Goal: Answer question/provide support: Share knowledge or assist other users

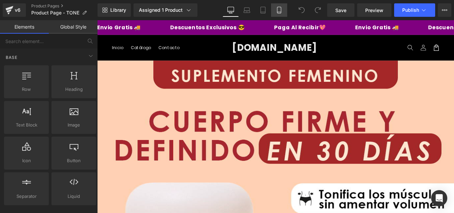
click at [281, 8] on icon at bounding box center [279, 10] width 7 height 7
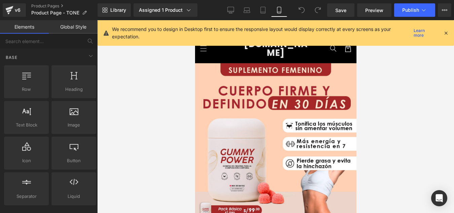
scroll to position [35, 0]
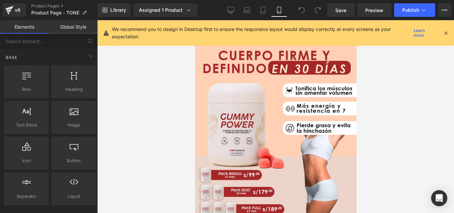
click at [445, 32] on icon at bounding box center [446, 33] width 6 height 6
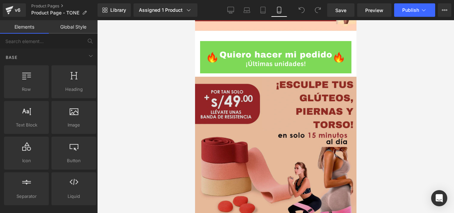
scroll to position [1853, 0]
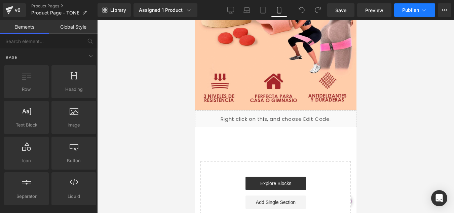
click at [407, 10] on span "Publish" at bounding box center [410, 9] width 17 height 5
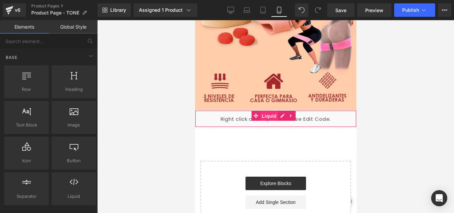
click at [273, 111] on span "Liquid" at bounding box center [269, 116] width 18 height 10
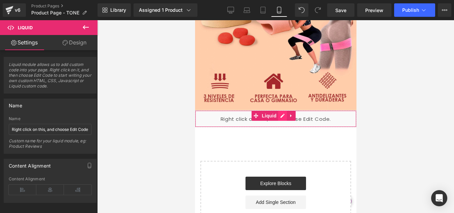
click at [282, 110] on div "Liquid" at bounding box center [276, 118] width 162 height 17
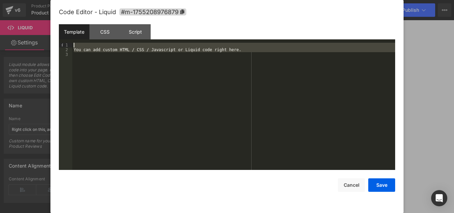
drag, startPoint x: 191, startPoint y: 58, endPoint x: 79, endPoint y: 40, distance: 113.1
click at [79, 40] on div "Template CSS Script Data 1 2 3 You can add custom HTML / CSS / Javascript or Li…" at bounding box center [227, 97] width 337 height 146
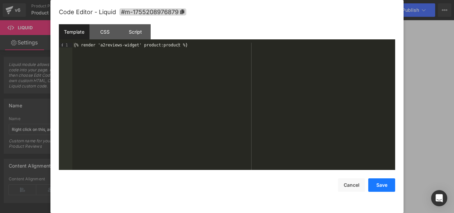
click at [382, 185] on button "Save" at bounding box center [381, 184] width 27 height 13
click at [283, 110] on div "Liquid" at bounding box center [276, 118] width 162 height 17
drag, startPoint x: 381, startPoint y: 186, endPoint x: 377, endPoint y: 183, distance: 4.7
click at [381, 185] on button "Save" at bounding box center [381, 184] width 27 height 13
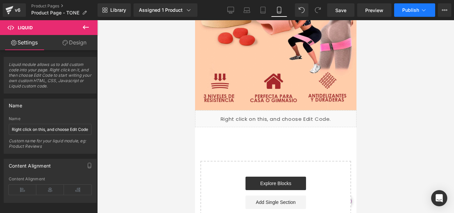
click at [416, 13] on button "Publish" at bounding box center [414, 9] width 41 height 13
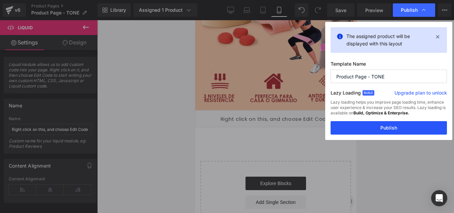
click at [393, 127] on button "Publish" at bounding box center [389, 127] width 116 height 13
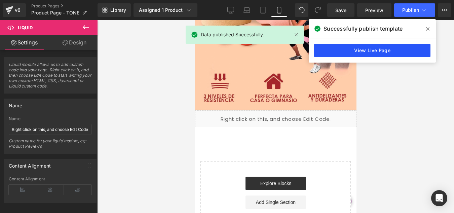
click at [387, 51] on link "View Live Page" at bounding box center [372, 50] width 116 height 13
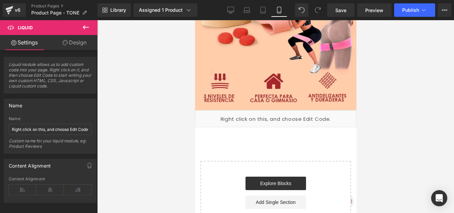
click at [83, 27] on icon at bounding box center [86, 27] width 8 height 8
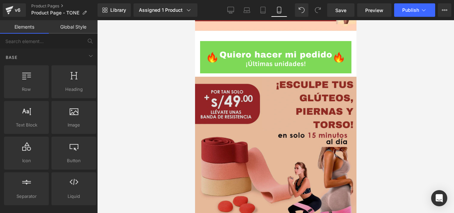
scroll to position [1819, 0]
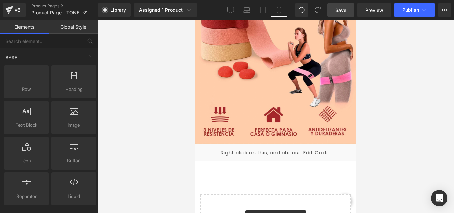
click at [343, 12] on span "Save" at bounding box center [341, 10] width 11 height 7
click at [418, 9] on span "Publish" at bounding box center [410, 9] width 17 height 5
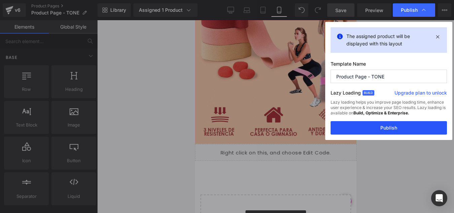
click at [392, 126] on button "Publish" at bounding box center [389, 127] width 116 height 13
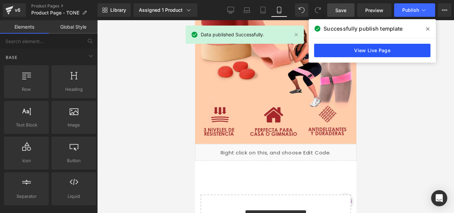
click at [374, 50] on link "View Live Page" at bounding box center [372, 50] width 116 height 13
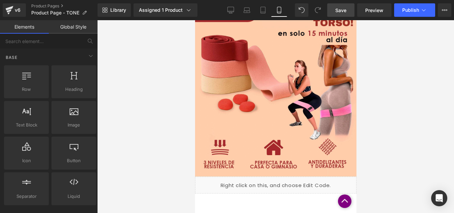
scroll to position [1820, 0]
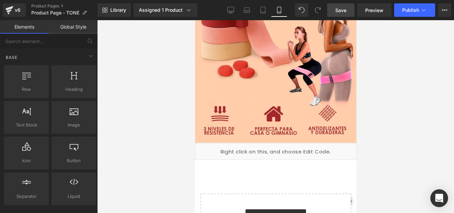
click at [441, 197] on icon "Open Intercom Messenger" at bounding box center [439, 198] width 8 height 9
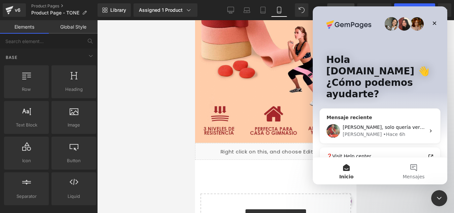
scroll to position [72, 0]
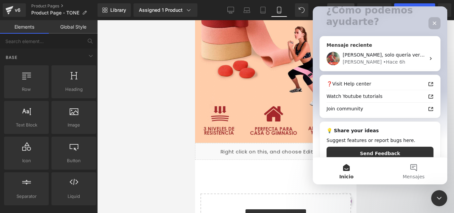
click at [376, 59] on div "Ken • Hace 6h" at bounding box center [384, 62] width 83 height 7
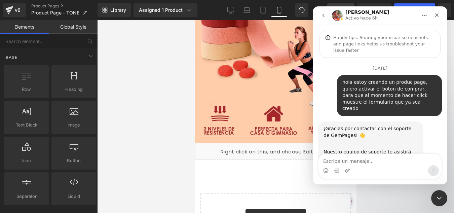
scroll to position [1566, 0]
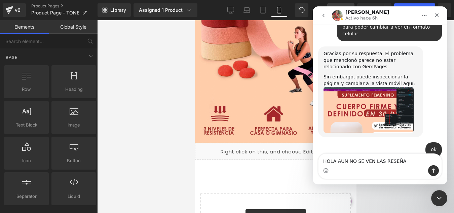
type textarea "HOLA AUN NO SE VEN LAS RESEÑAS"
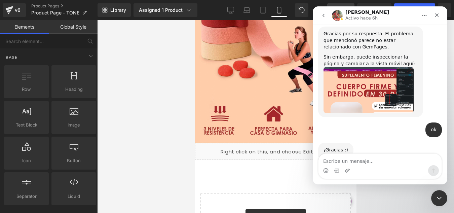
drag, startPoint x: 142, startPoint y: 79, endPoint x: 158, endPoint y: 75, distance: 16.5
click at [143, 78] on div at bounding box center [227, 96] width 454 height 193
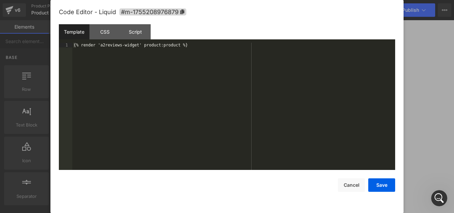
click at [284, 143] on div "Liquid" at bounding box center [276, 151] width 162 height 17
click at [386, 183] on button "Save" at bounding box center [381, 184] width 27 height 13
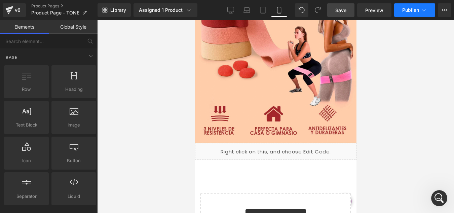
click at [415, 9] on span "Publish" at bounding box center [410, 9] width 17 height 5
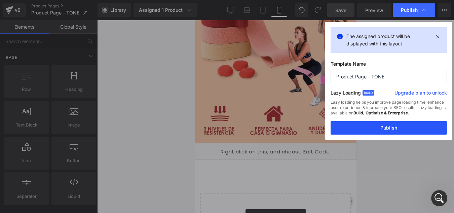
click at [391, 128] on button "Publish" at bounding box center [389, 127] width 116 height 13
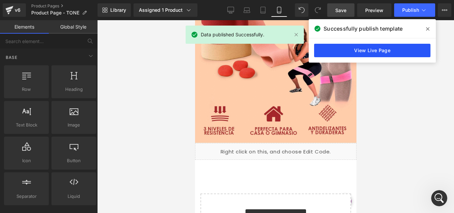
click at [346, 49] on link "View Live Page" at bounding box center [372, 50] width 116 height 13
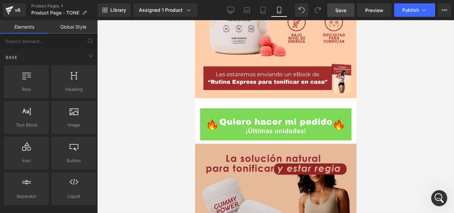
scroll to position [507, 0]
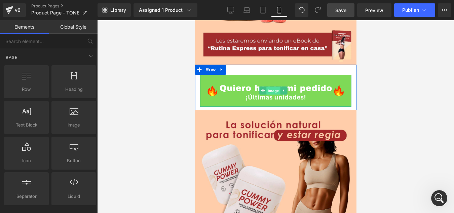
click at [278, 87] on span "Image" at bounding box center [273, 91] width 14 height 8
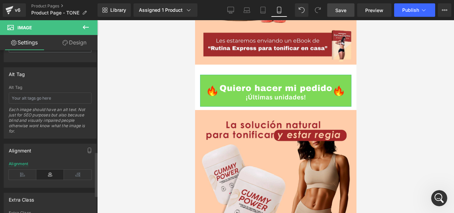
scroll to position [435, 0]
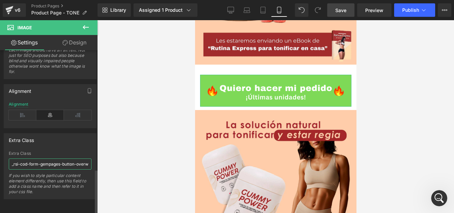
click at [55, 160] on input "_rsi-cod-form-gempages-button-overwrite _rsi-cod-form-is-gempage" at bounding box center [50, 164] width 83 height 11
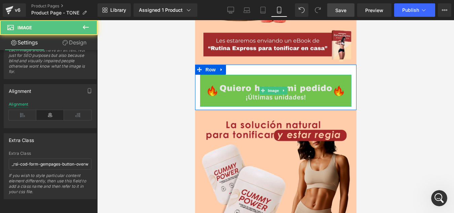
click at [303, 75] on img at bounding box center [275, 91] width 151 height 32
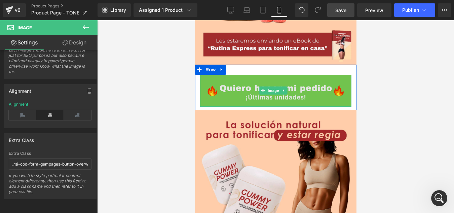
click at [303, 75] on img at bounding box center [275, 91] width 151 height 32
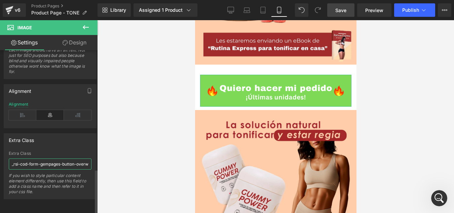
click at [46, 161] on input "_rsi-cod-form-gempages-button-overwrite _rsi-cod-form-is-gempage" at bounding box center [50, 164] width 83 height 11
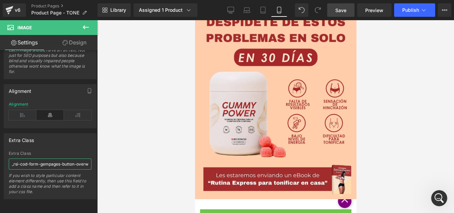
scroll to position [339, 0]
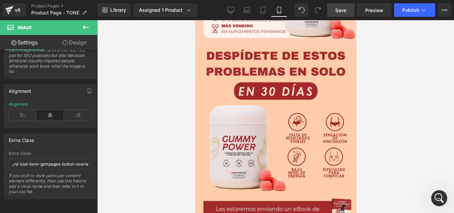
click at [143, 106] on div at bounding box center [275, 116] width 357 height 193
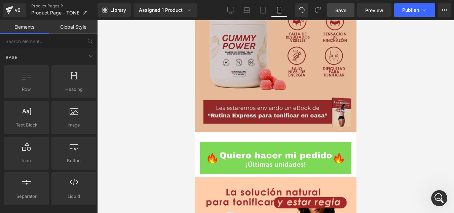
scroll to position [474, 0]
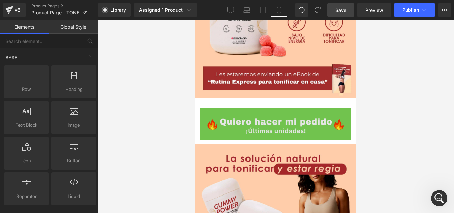
click at [253, 108] on img at bounding box center [275, 124] width 151 height 32
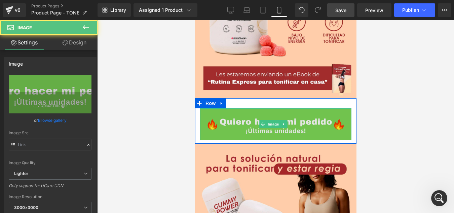
type input "[URL][DOMAIN_NAME]"
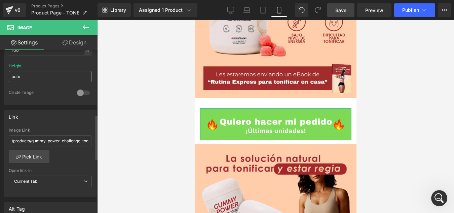
scroll to position [269, 0]
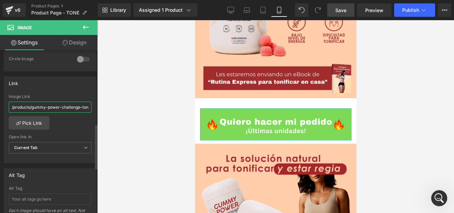
click at [63, 106] on input "/products/gummy-power-challenge-tonifica-tu-cuerpo" at bounding box center [50, 107] width 83 height 11
drag, startPoint x: 30, startPoint y: 107, endPoint x: 56, endPoint y: 109, distance: 25.6
click at [30, 107] on input "/products/gummy-power-challenge-tonifica-tu-cuerpo" at bounding box center [50, 107] width 83 height 11
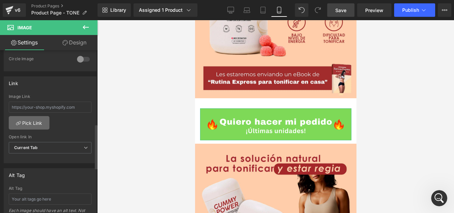
click at [32, 121] on link "Pick Link" at bounding box center [29, 122] width 41 height 13
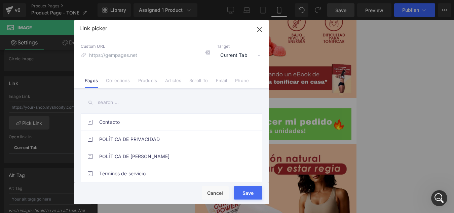
click at [145, 81] on link "Products" at bounding box center [147, 83] width 19 height 10
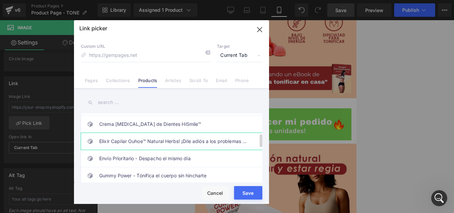
scroll to position [135, 0]
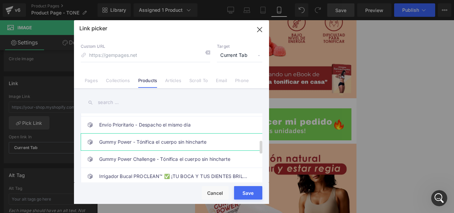
click at [159, 141] on link "Gummy Power - Tónifica el cuerpo sin hincharte" at bounding box center [173, 142] width 148 height 17
type input "/products/gummy-power-tonifica-tu-cuerpo-sin-hincharte"
click at [250, 192] on button "Save" at bounding box center [248, 192] width 28 height 13
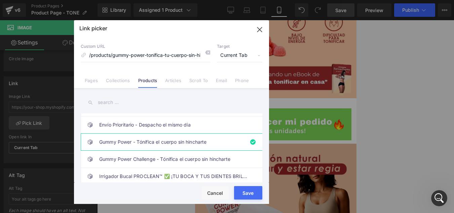
type input "/products/gummy-power-tonifica-tu-cuerpo-sin-hincharte"
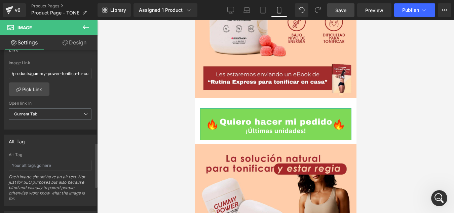
scroll to position [337, 0]
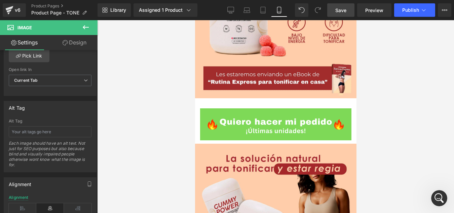
click at [342, 11] on span "Save" at bounding box center [341, 10] width 11 height 7
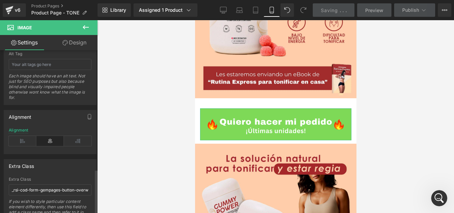
scroll to position [435, 0]
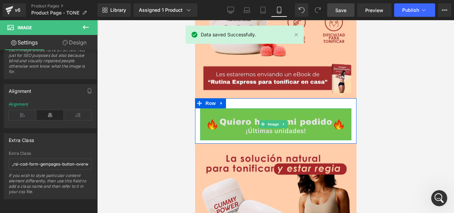
click at [280, 108] on img at bounding box center [275, 124] width 151 height 32
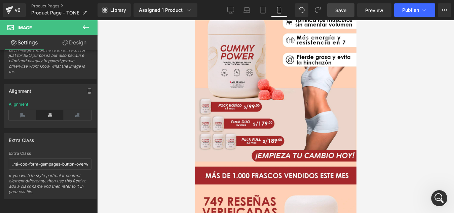
scroll to position [0, 0]
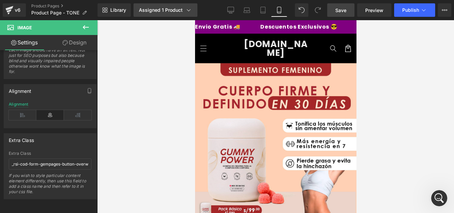
click at [160, 10] on div "Assigned 1 Product" at bounding box center [165, 10] width 53 height 7
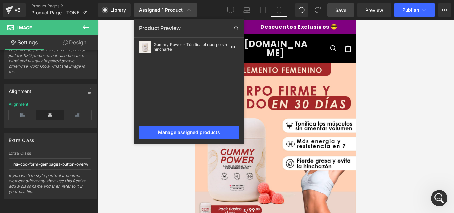
click at [160, 10] on div "Assigned 1 Product" at bounding box center [165, 10] width 53 height 7
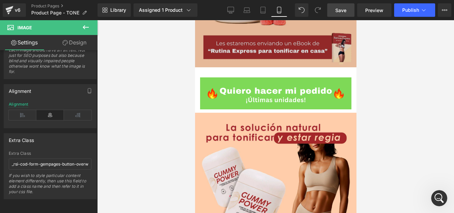
scroll to position [538, 0]
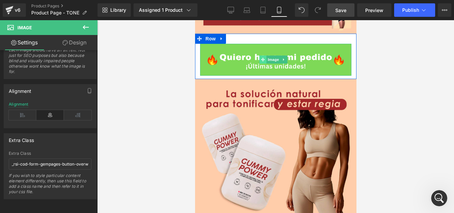
click at [262, 56] on span at bounding box center [262, 60] width 7 height 8
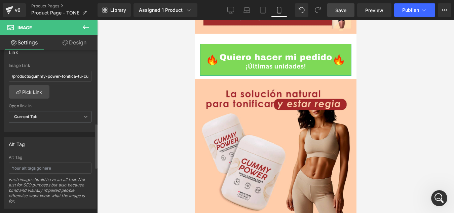
scroll to position [267, 0]
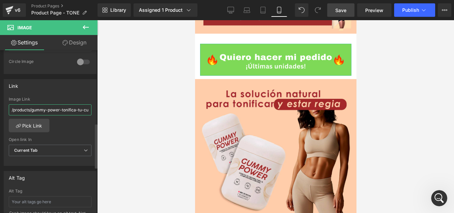
click at [57, 111] on input "/products/gummy-power-tonifica-tu-cuerpo-sin-hincharte" at bounding box center [50, 109] width 83 height 11
click at [36, 127] on link "Pick Link" at bounding box center [29, 125] width 41 height 13
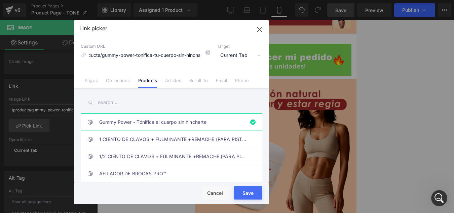
scroll to position [0, 0]
click at [240, 57] on span "Current Tab" at bounding box center [239, 55] width 45 height 13
click at [217, 195] on button "Cancel" at bounding box center [215, 192] width 27 height 13
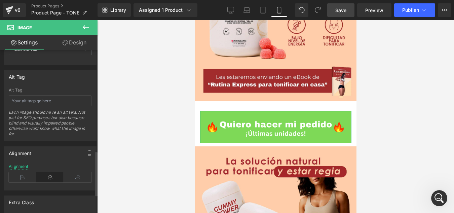
scroll to position [435, 0]
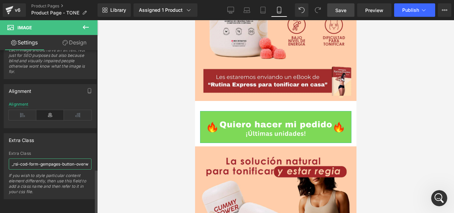
click at [54, 162] on input "_rsi-cod-form-gempages-button-overwrite _rsi-cod-form-is-gempage" at bounding box center [50, 164] width 83 height 11
type input "_rsi-cod-form-gempages-button-overwrite _rsi-cod-form-is-gempage"
click at [57, 187] on div "If you wish to style particular content element differently, then use this fiel…" at bounding box center [50, 186] width 83 height 26
click at [343, 8] on span "Save" at bounding box center [341, 10] width 11 height 7
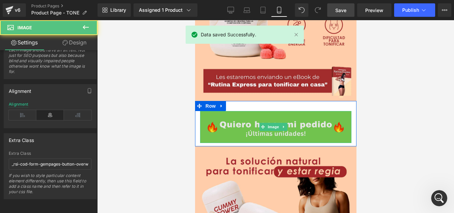
click at [308, 111] on img at bounding box center [275, 127] width 151 height 32
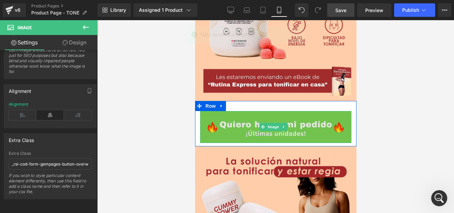
click at [308, 111] on img at bounding box center [275, 127] width 151 height 32
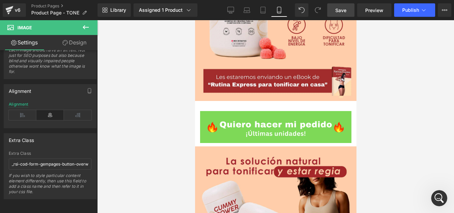
click at [66, 28] on span "Image" at bounding box center [40, 27] width 67 height 15
click at [86, 28] on icon at bounding box center [86, 27] width 8 height 8
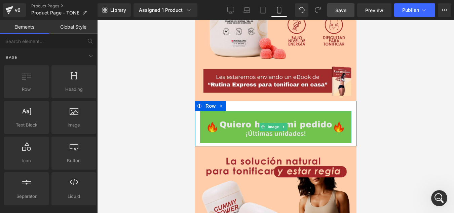
click at [251, 111] on img at bounding box center [275, 127] width 151 height 32
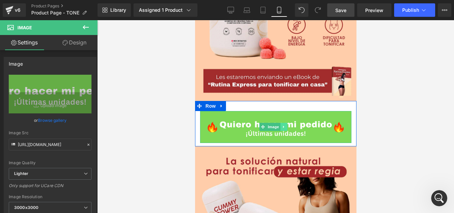
click at [284, 126] on icon at bounding box center [283, 127] width 1 height 2
click at [295, 125] on icon at bounding box center [294, 127] width 4 height 4
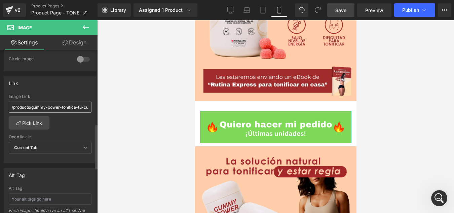
scroll to position [303, 0]
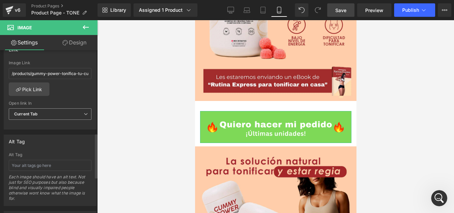
click at [66, 117] on span "Current Tab" at bounding box center [50, 114] width 83 height 12
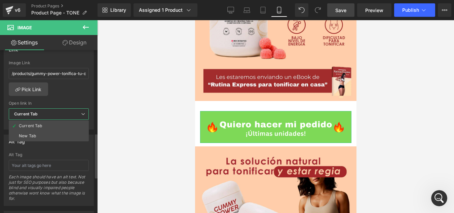
click at [66, 117] on span "Current Tab" at bounding box center [49, 114] width 80 height 12
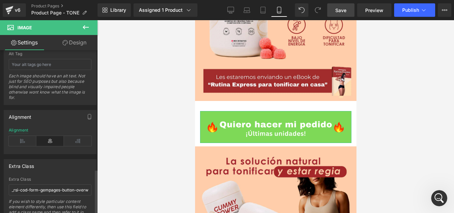
scroll to position [435, 0]
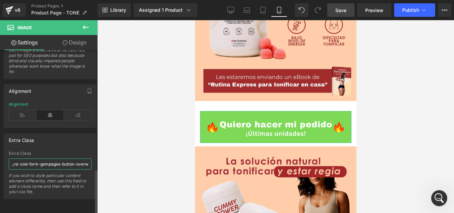
click at [57, 159] on input "_rsi-cod-form-gempages-button-overwrite _rsi-cod-form-is-gempage" at bounding box center [50, 164] width 83 height 11
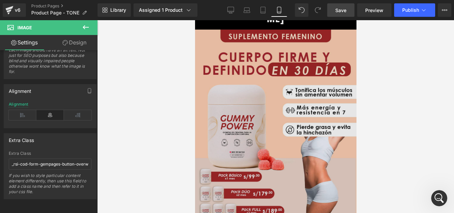
scroll to position [0, 0]
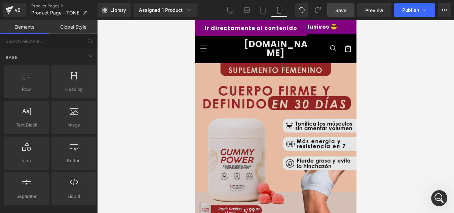
click at [254, 25] on link "Ir directamente al contenido" at bounding box center [251, 28] width 113 height 16
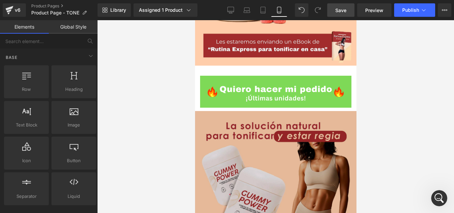
scroll to position [473, 0]
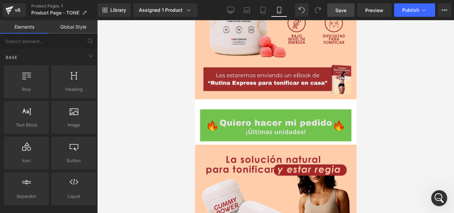
click at [272, 109] on div "Image" at bounding box center [275, 125] width 151 height 32
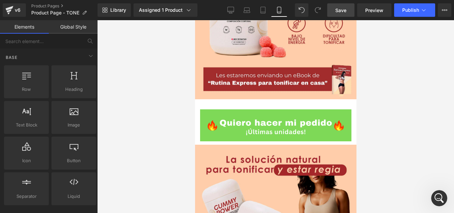
click at [153, 95] on div at bounding box center [275, 116] width 357 height 193
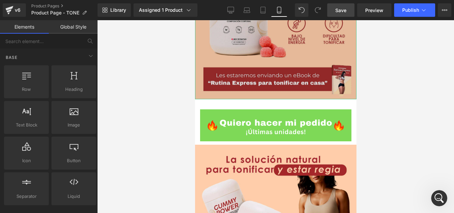
click at [253, 44] on img at bounding box center [276, 6] width 162 height 185
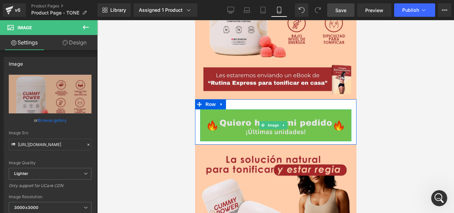
click at [310, 109] on img at bounding box center [275, 125] width 151 height 32
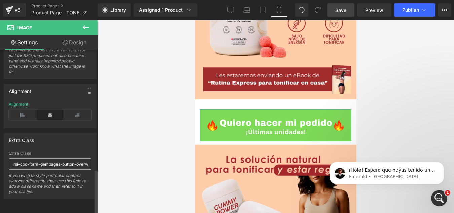
scroll to position [0, 0]
drag, startPoint x: 12, startPoint y: 158, endPoint x: 40, endPoint y: 160, distance: 28.0
click at [19, 159] on input "_rsi-cod-form-gempages-button-overwrite _rsi-cod-form-is-gempage" at bounding box center [50, 164] width 83 height 11
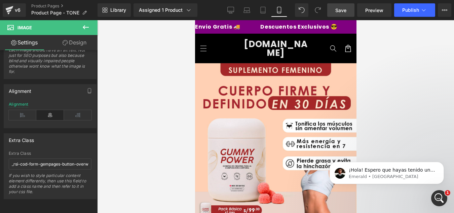
click at [342, 11] on span "Save" at bounding box center [341, 10] width 11 height 7
click at [409, 9] on span "Publish" at bounding box center [410, 9] width 17 height 5
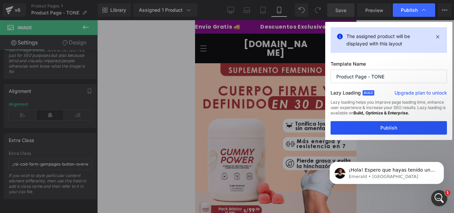
click at [392, 125] on button "Publish" at bounding box center [389, 127] width 116 height 13
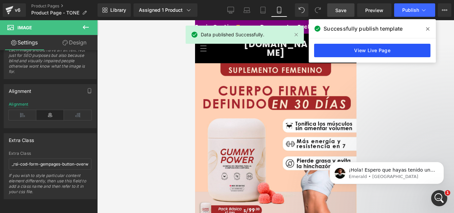
click at [377, 49] on link "View Live Page" at bounding box center [372, 50] width 116 height 13
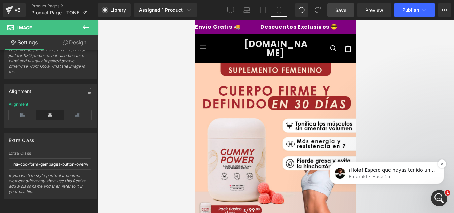
click at [402, 171] on p "¡Hola! Espero que hayas tenido un excelente día. Soy Emerald del equipo de sopo…" at bounding box center [392, 170] width 87 height 7
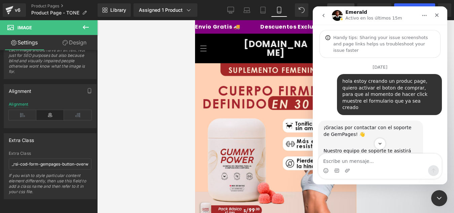
scroll to position [1682, 0]
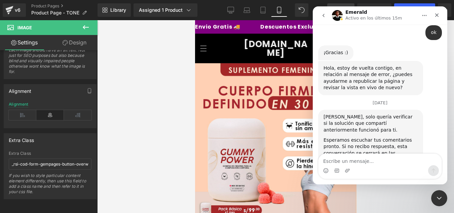
click at [356, 158] on textarea "Escribe un mensaje..." at bounding box center [380, 159] width 123 height 11
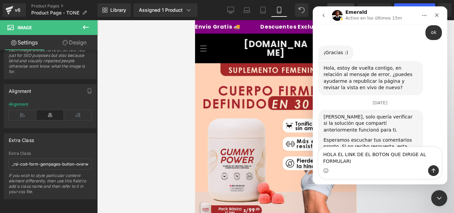
scroll to position [1688, 0]
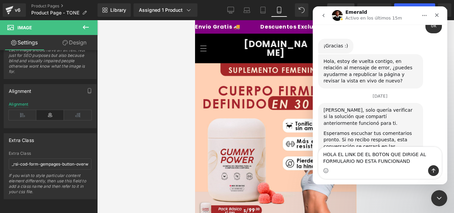
type textarea "HOLA EL LINK DE EL BOTON QUE DIRIGE AL FORMULARIO NO ESTA FUNCIONANDO"
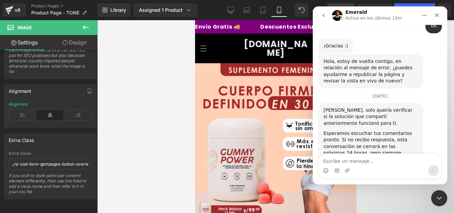
scroll to position [1697, 0]
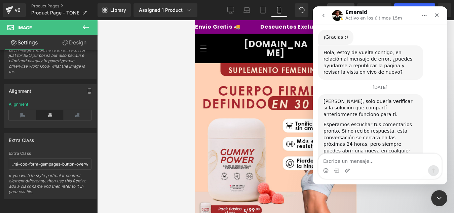
click at [14, 7] on div at bounding box center [227, 96] width 454 height 193
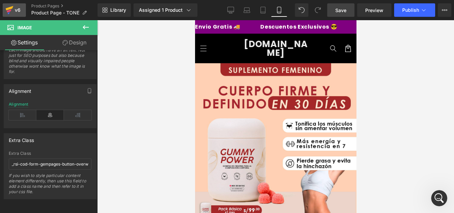
click at [8, 9] on icon at bounding box center [10, 8] width 8 height 4
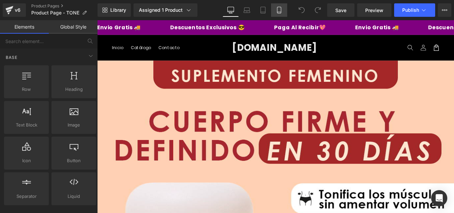
click at [280, 9] on icon at bounding box center [279, 10] width 7 height 7
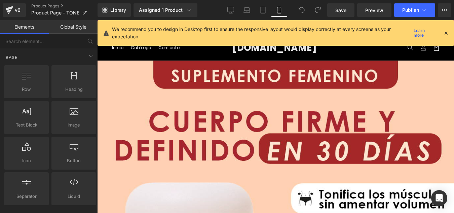
scroll to position [35, 0]
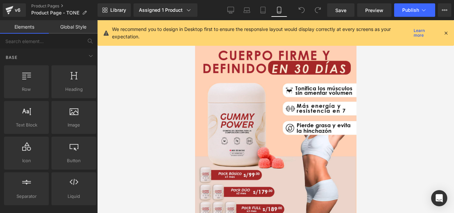
click at [448, 32] on icon at bounding box center [446, 33] width 6 height 6
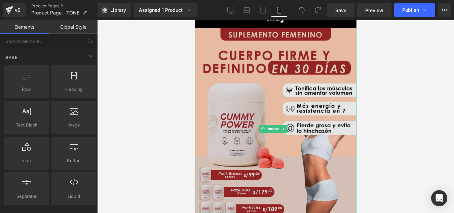
scroll to position [0, 0]
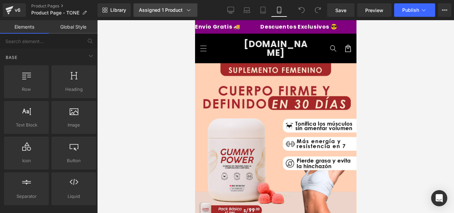
click at [189, 10] on icon at bounding box center [188, 10] width 7 height 7
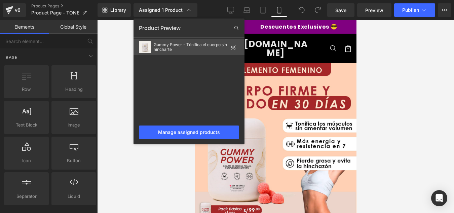
click at [234, 46] on icon at bounding box center [233, 47] width 4 height 3
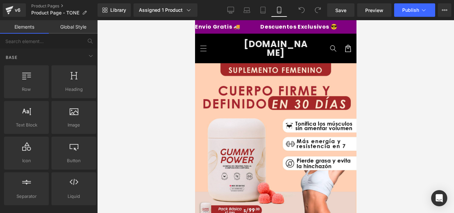
click at [151, 49] on div at bounding box center [275, 116] width 357 height 193
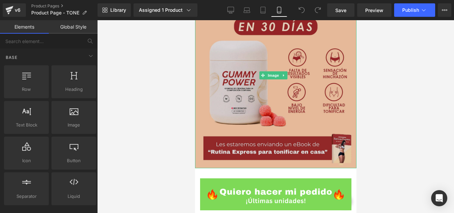
scroll to position [437, 0]
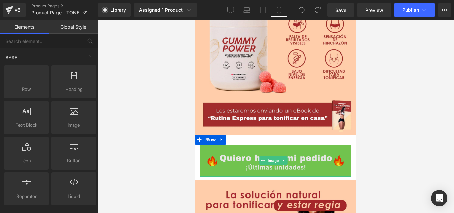
click at [233, 145] on img at bounding box center [275, 161] width 151 height 32
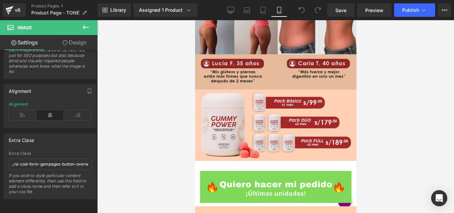
scroll to position [1010, 0]
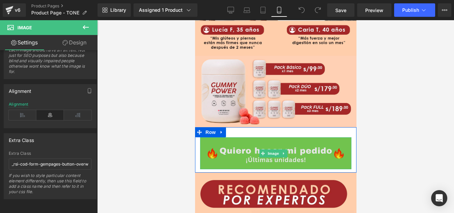
click at [317, 137] on img at bounding box center [275, 153] width 151 height 32
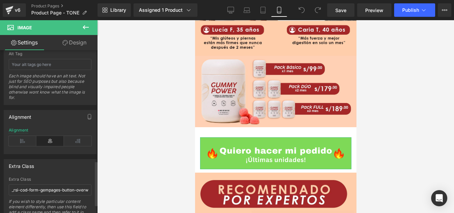
scroll to position [435, 0]
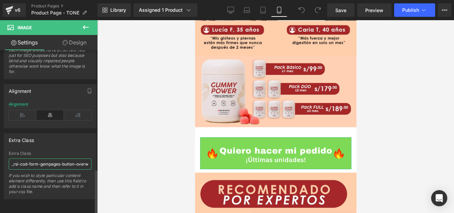
click at [40, 159] on input "_rsi-cod-form-gempages-button-overwrite _rsi-cod-form-is-gempage" at bounding box center [50, 164] width 83 height 11
type input "_rsi-cod-form-gempages-button-overwrite _rsi-cod-form-is-gempage"
click at [145, 155] on div at bounding box center [275, 116] width 357 height 193
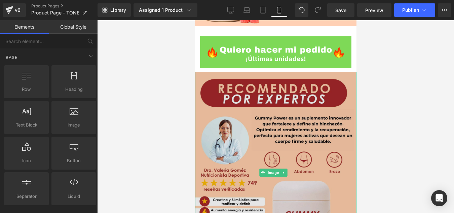
scroll to position [1144, 0]
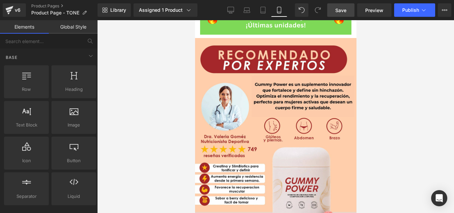
click at [337, 10] on span "Save" at bounding box center [341, 10] width 11 height 7
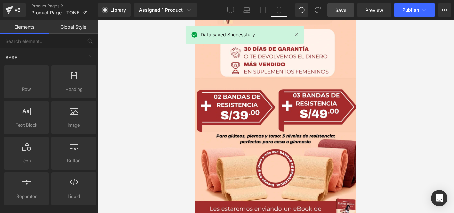
scroll to position [1582, 0]
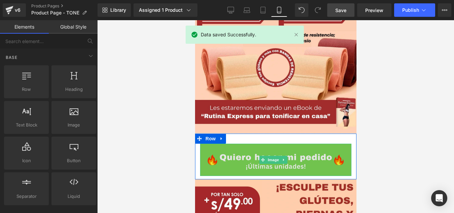
click at [278, 144] on img at bounding box center [275, 160] width 151 height 32
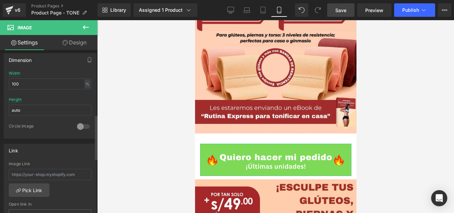
scroll to position [236, 0]
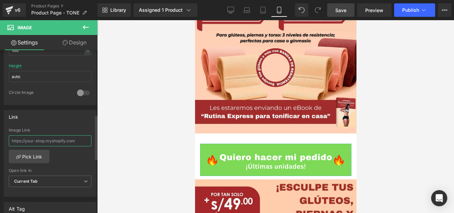
click at [80, 144] on input "text" at bounding box center [50, 140] width 83 height 11
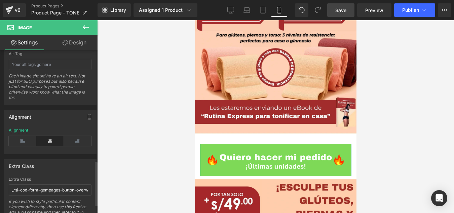
scroll to position [435, 0]
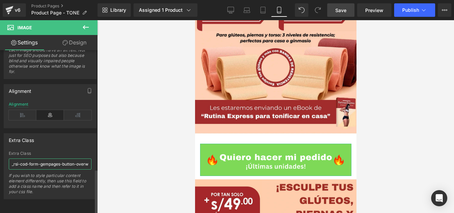
click at [65, 160] on input "_rsi-cod-form-gempages-button-overwrite _rsi-cod-form-is-gempage" at bounding box center [50, 164] width 83 height 11
type input "_rsi-cod-form-gempages-button-overwrite _rsi-cod-form-is-gempage"
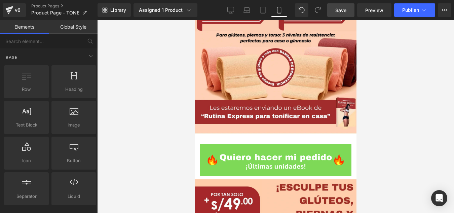
drag, startPoint x: 370, startPoint y: 86, endPoint x: 87, endPoint y: 77, distance: 282.5
click at [370, 86] on div at bounding box center [275, 116] width 357 height 193
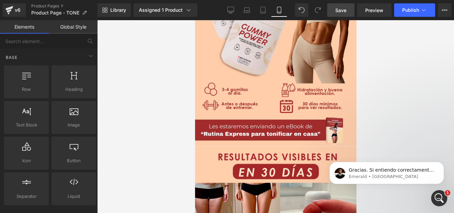
scroll to position [639, 0]
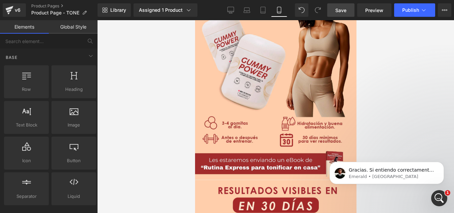
click at [444, 198] on icon "Abrir Intercom Messenger" at bounding box center [439, 198] width 11 height 11
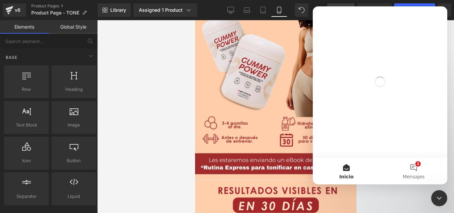
scroll to position [0, 0]
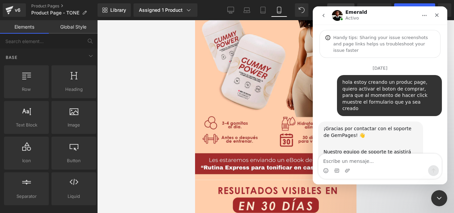
scroll to position [1771, 0]
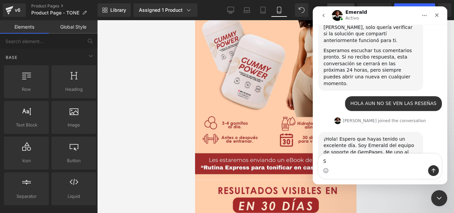
type textarea "SI"
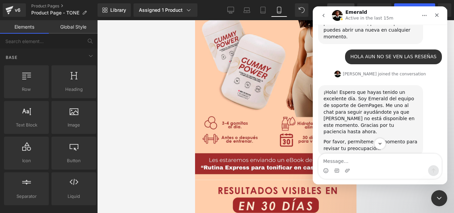
scroll to position [1878, 0]
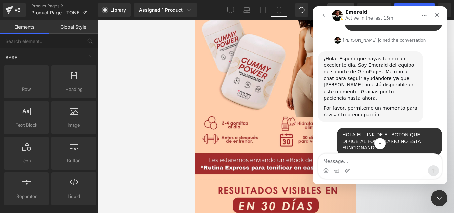
drag, startPoint x: 344, startPoint y: 159, endPoint x: 352, endPoint y: 161, distance: 8.7
click at [348, 160] on textarea "Message…" at bounding box center [380, 159] width 123 height 11
type textarea "NO ES EN LA V6"
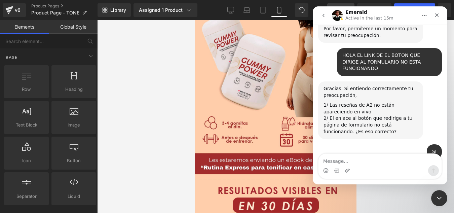
click at [9, 7] on div at bounding box center [227, 96] width 454 height 193
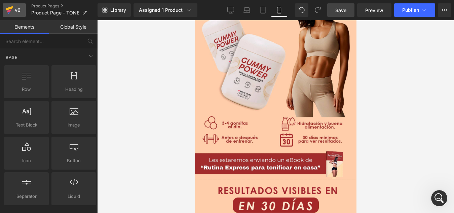
click at [13, 9] on icon at bounding box center [9, 10] width 8 height 17
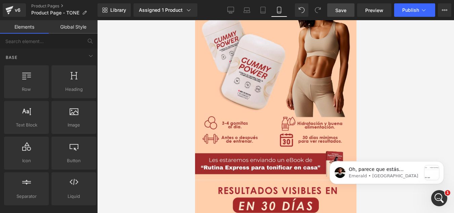
scroll to position [0, 0]
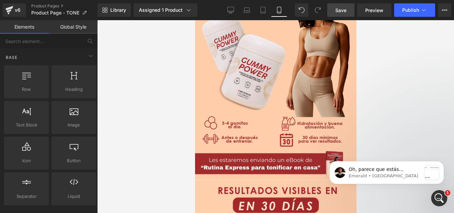
click at [340, 9] on span "Save" at bounding box center [341, 10] width 11 height 7
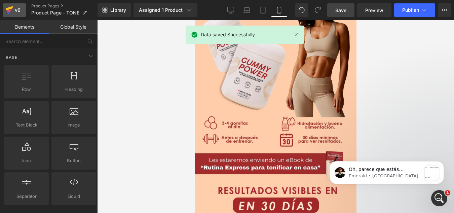
click at [9, 9] on icon at bounding box center [10, 8] width 8 height 4
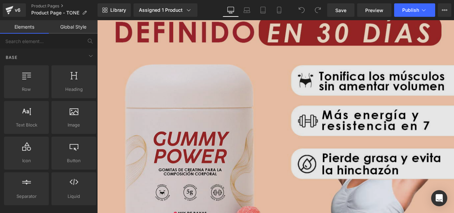
scroll to position [269, 0]
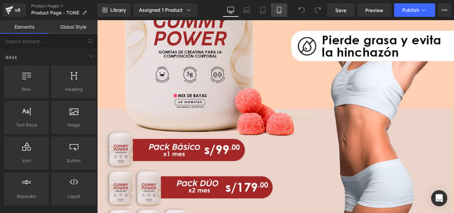
click at [282, 13] on icon at bounding box center [279, 10] width 7 height 7
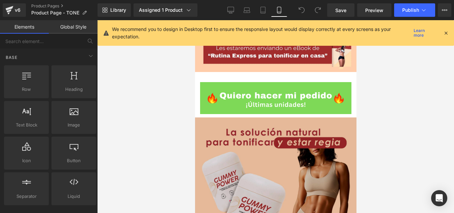
scroll to position [466, 0]
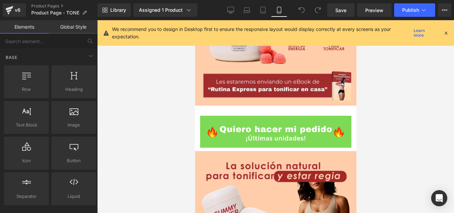
click at [444, 34] on icon at bounding box center [446, 33] width 6 height 6
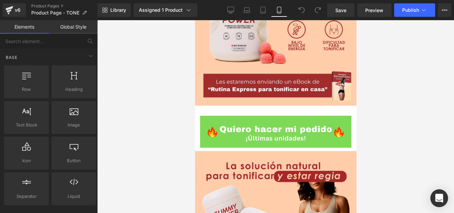
click at [441, 196] on icon "Open Intercom Messenger" at bounding box center [439, 198] width 8 height 9
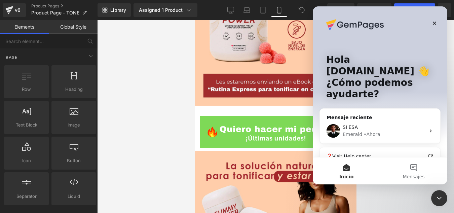
scroll to position [0, 0]
click at [428, 128] on icon "Intercom Messenger" at bounding box center [430, 130] width 5 height 5
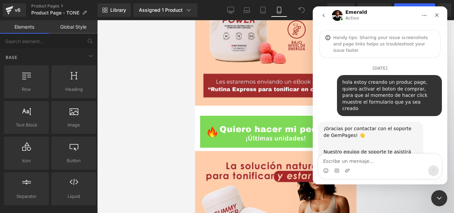
scroll to position [2012, 0]
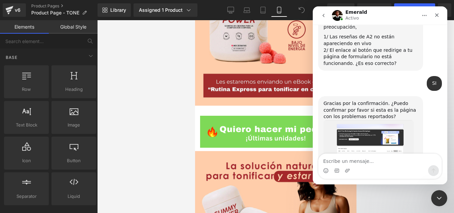
click at [350, 158] on textarea "Escribe un mensaje..." at bounding box center [380, 159] width 123 height 11
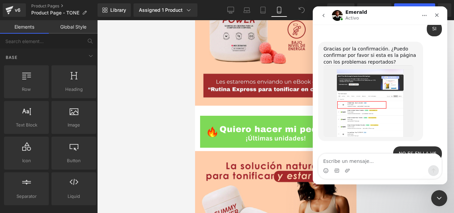
click at [242, 115] on div at bounding box center [227, 96] width 454 height 193
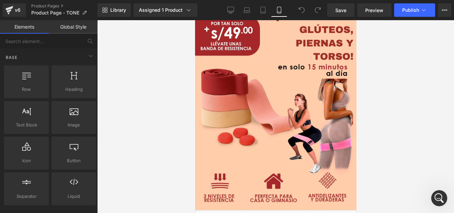
scroll to position [1786, 0]
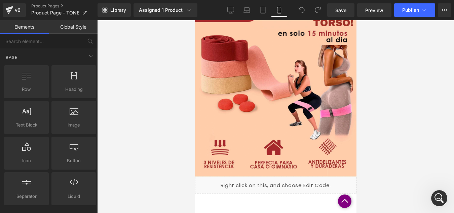
click at [439, 196] on icon "Abrir Intercom Messenger" at bounding box center [439, 198] width 11 height 11
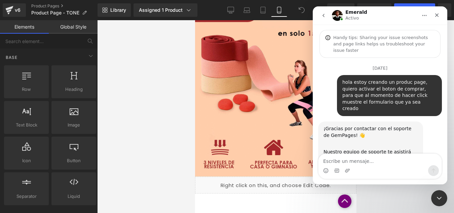
scroll to position [2055, 0]
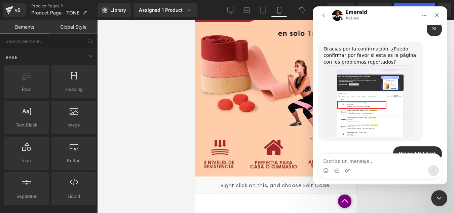
click at [438, 199] on icon "Cerrar Intercom Messenger" at bounding box center [439, 198] width 8 height 8
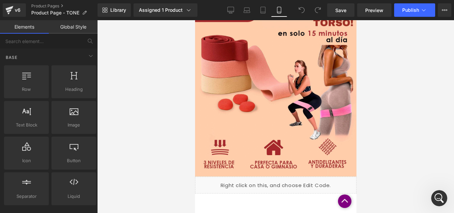
click at [438, 196] on icon "Abrir Intercom Messenger" at bounding box center [439, 198] width 11 height 11
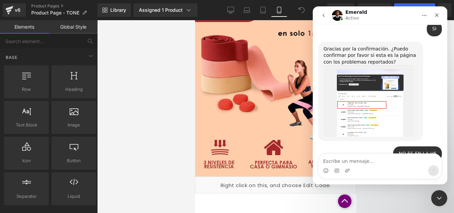
click at [362, 161] on textarea "Escribe un mensaje..." at bounding box center [380, 159] width 123 height 11
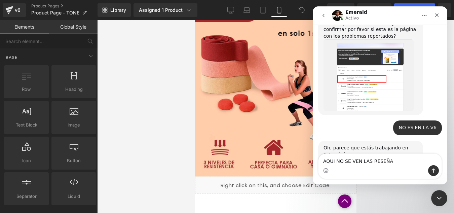
type textarea "AQUI NO SE VEN LAS RESEÑAS"
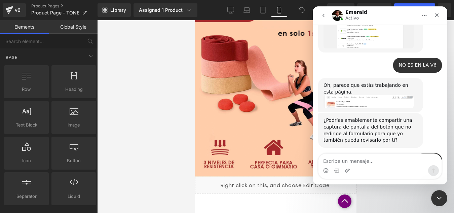
scroll to position [2144, 0]
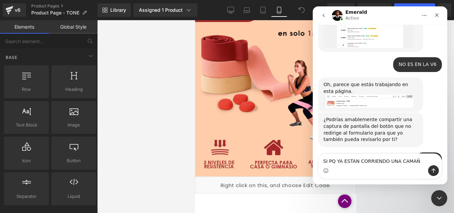
type textarea "SI PQ YA ESTAN CORRIENDO UNA CAMAÑA"
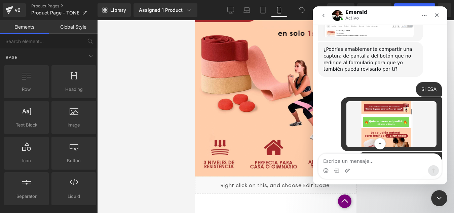
scroll to position [2248, 0]
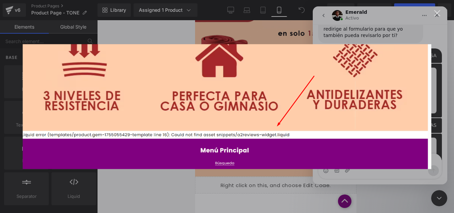
click at [423, 30] on div "Intercom Messenger" at bounding box center [227, 106] width 454 height 213
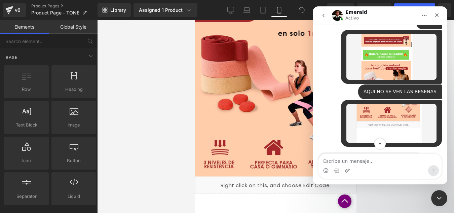
scroll to position [2315, 0]
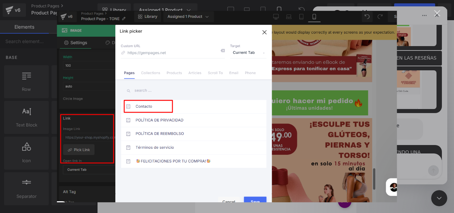
scroll to position [0, 0]
click at [305, 109] on img "Cerrar" at bounding box center [227, 107] width 340 height 192
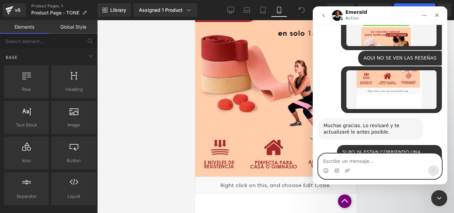
click at [353, 162] on textarea "Escribe un mensaje..." at bounding box center [380, 159] width 123 height 11
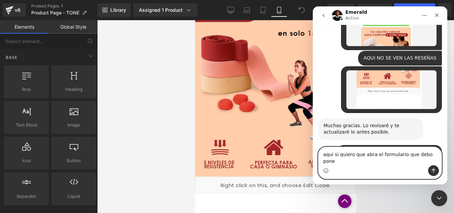
type textarea "aqui si quiero que abra el formulario que debo poner"
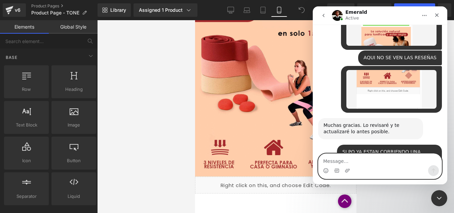
scroll to position [2369, 0]
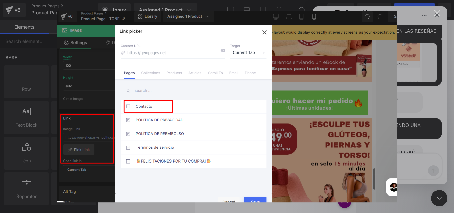
scroll to position [0, 0]
click at [428, 116] on div "Intercom Messenger" at bounding box center [227, 106] width 454 height 213
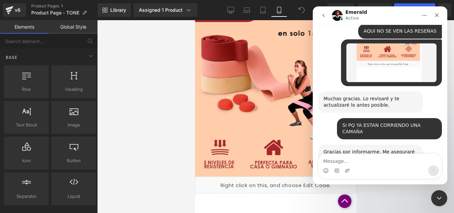
click at [438, 194] on div "Cerrar Intercom Messenger" at bounding box center [439, 198] width 16 height 16
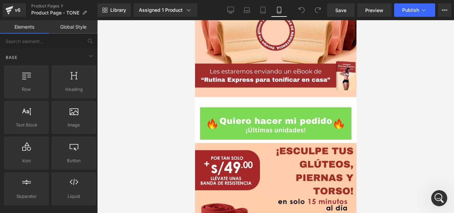
scroll to position [1551, 0]
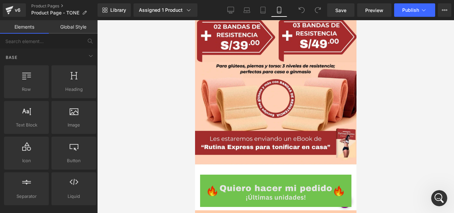
click at [287, 175] on div "Image" at bounding box center [275, 191] width 151 height 32
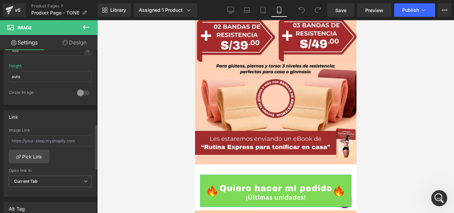
scroll to position [269, 0]
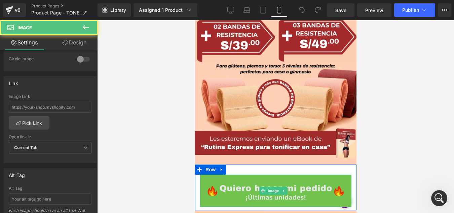
click at [258, 175] on img at bounding box center [275, 191] width 151 height 32
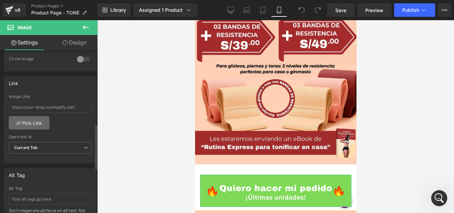
click at [39, 120] on link "Pick Link" at bounding box center [29, 122] width 41 height 13
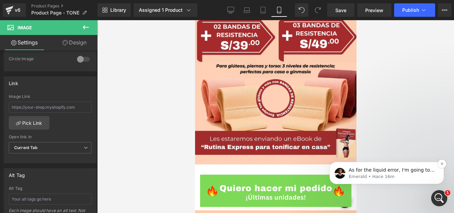
click at [425, 175] on p "Emerald • Hace 16m" at bounding box center [392, 177] width 87 height 6
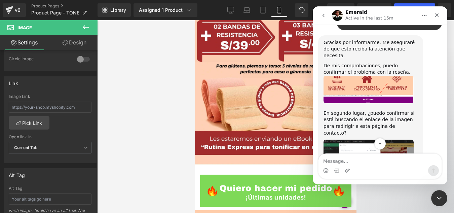
scroll to position [2511, 0]
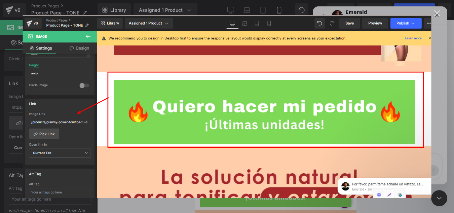
click at [440, 11] on div "Cerrar" at bounding box center [437, 13] width 6 height 6
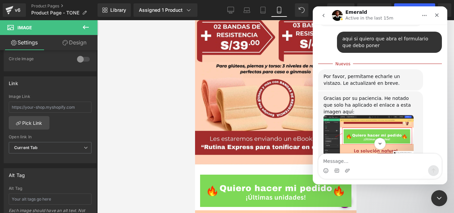
scroll to position [2679, 0]
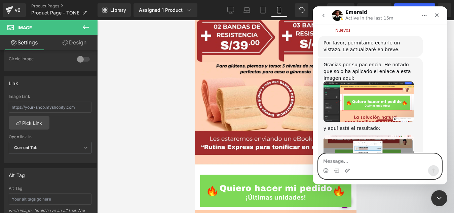
click at [356, 160] on textarea "Message…" at bounding box center [380, 159] width 123 height 11
type textarea "si necesito las referencias"
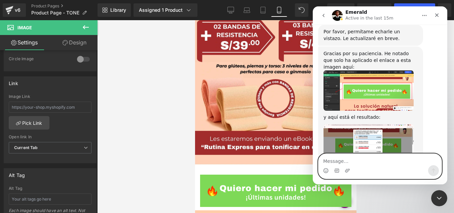
scroll to position [2688, 0]
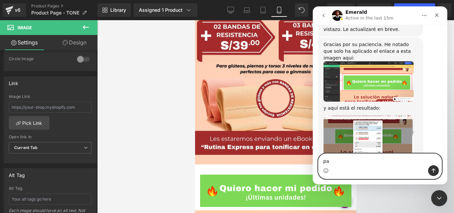
type textarea "p"
type textarea "es parte de la publicidad para que compren"
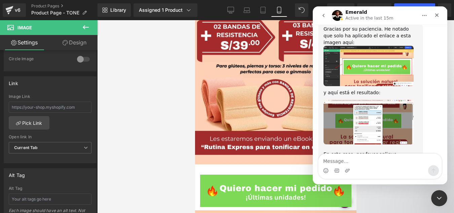
click at [170, 112] on div at bounding box center [227, 96] width 454 height 193
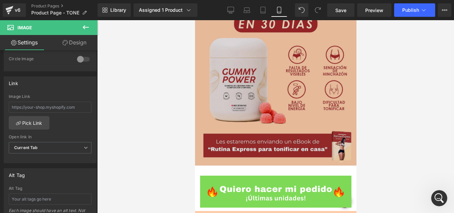
scroll to position [440, 0]
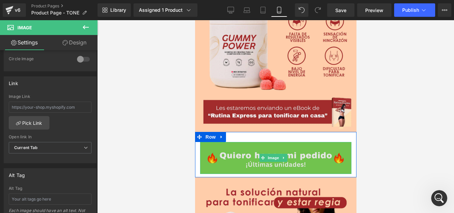
click at [272, 142] on img at bounding box center [275, 158] width 151 height 32
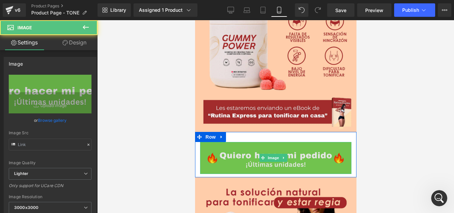
type input "[URL][DOMAIN_NAME]"
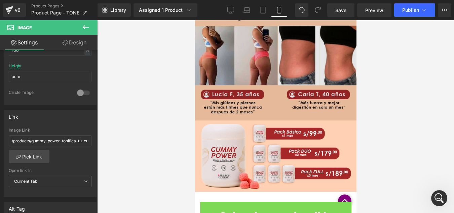
scroll to position [979, 0]
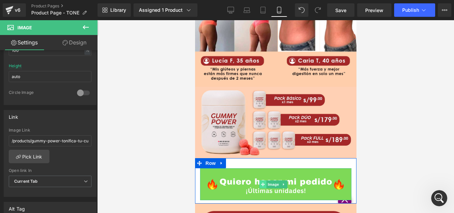
click at [265, 180] on span at bounding box center [262, 184] width 7 height 8
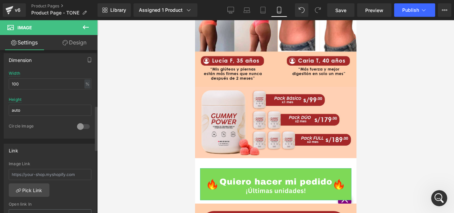
scroll to position [236, 0]
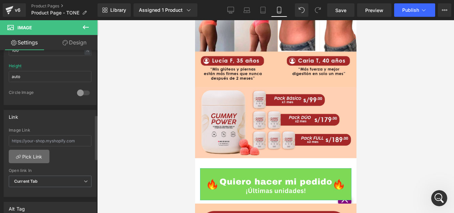
click at [37, 154] on link "Pick Link" at bounding box center [29, 156] width 41 height 13
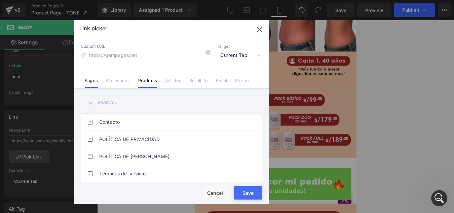
click at [147, 81] on link "Products" at bounding box center [147, 83] width 19 height 10
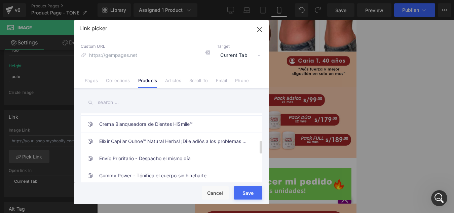
scroll to position [135, 0]
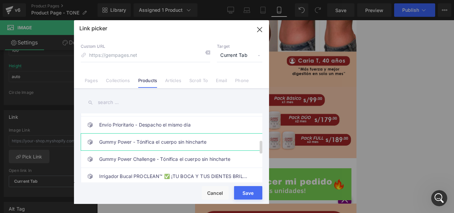
click at [188, 142] on link "Gummy Power - Tónifica el cuerpo sin hincharte" at bounding box center [173, 142] width 148 height 17
type input "/products/gummy-power-tonifica-tu-cuerpo-sin-hincharte"
click at [251, 195] on button "Save" at bounding box center [248, 192] width 28 height 13
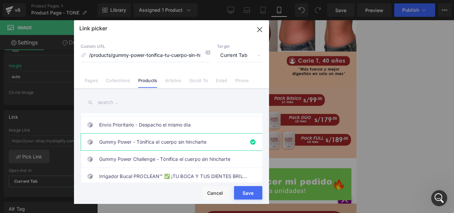
type input "/products/gummy-power-tonifica-tu-cuerpo-sin-hincharte"
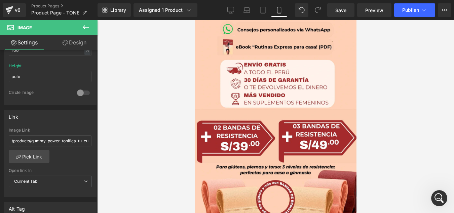
scroll to position [1517, 0]
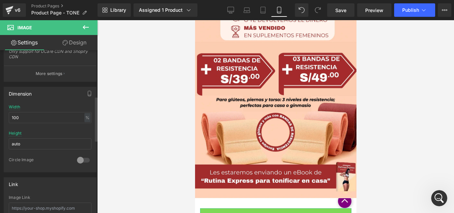
scroll to position [236, 0]
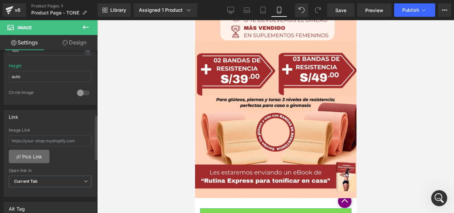
click at [34, 155] on link "Pick Link" at bounding box center [29, 156] width 41 height 13
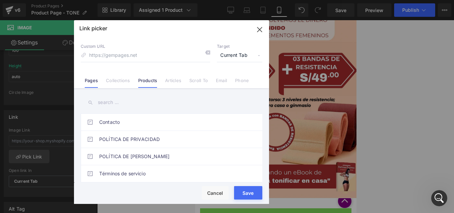
click at [152, 80] on link "Products" at bounding box center [147, 83] width 19 height 10
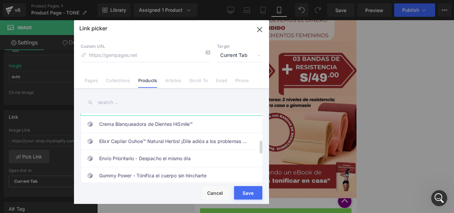
scroll to position [135, 0]
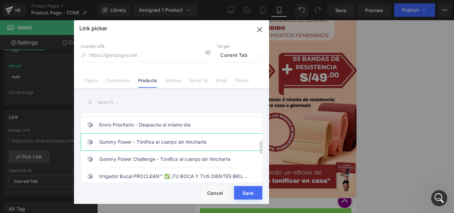
click at [173, 144] on link "Gummy Power - Tónifica el cuerpo sin hincharte" at bounding box center [173, 142] width 148 height 17
type input "/products/gummy-power-tonifica-tu-cuerpo-sin-hincharte"
click at [246, 191] on button "Save" at bounding box center [248, 192] width 28 height 13
type input "/products/gummy-power-tonifica-tu-cuerpo-sin-hincharte"
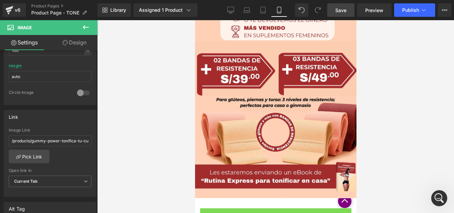
click at [337, 12] on span "Save" at bounding box center [341, 10] width 11 height 7
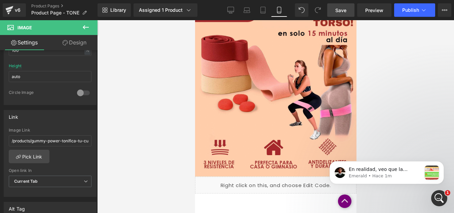
scroll to position [0, 0]
click at [409, 169] on p "En realidad, veo que la imagen no tiene enlace en este momento. ​" at bounding box center [385, 169] width 73 height 7
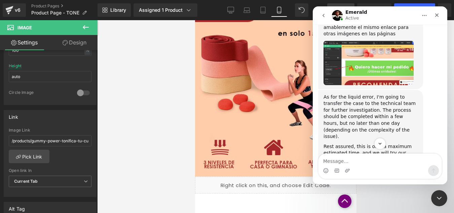
scroll to position [2871, 0]
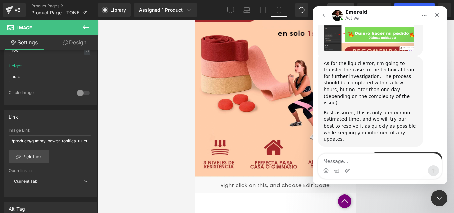
click at [346, 154] on textarea "Message…" at bounding box center [380, 159] width 123 height 11
type textarea "ya cambien el linl para las imagenes"
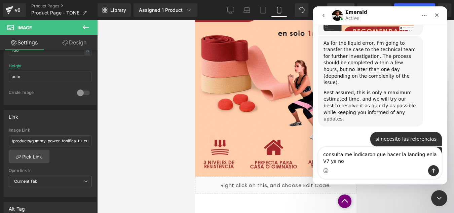
scroll to position [2898, 0]
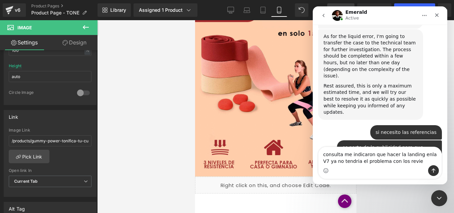
type textarea "consulta me indicaron que hacer la landing enla V7 ya no tendria el problema co…"
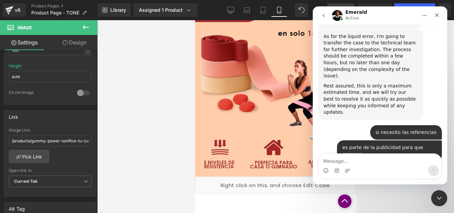
scroll to position [2920, 0]
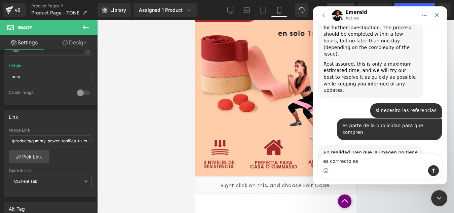
type textarea "es corrrecto eso"
